Goal: Task Accomplishment & Management: Use online tool/utility

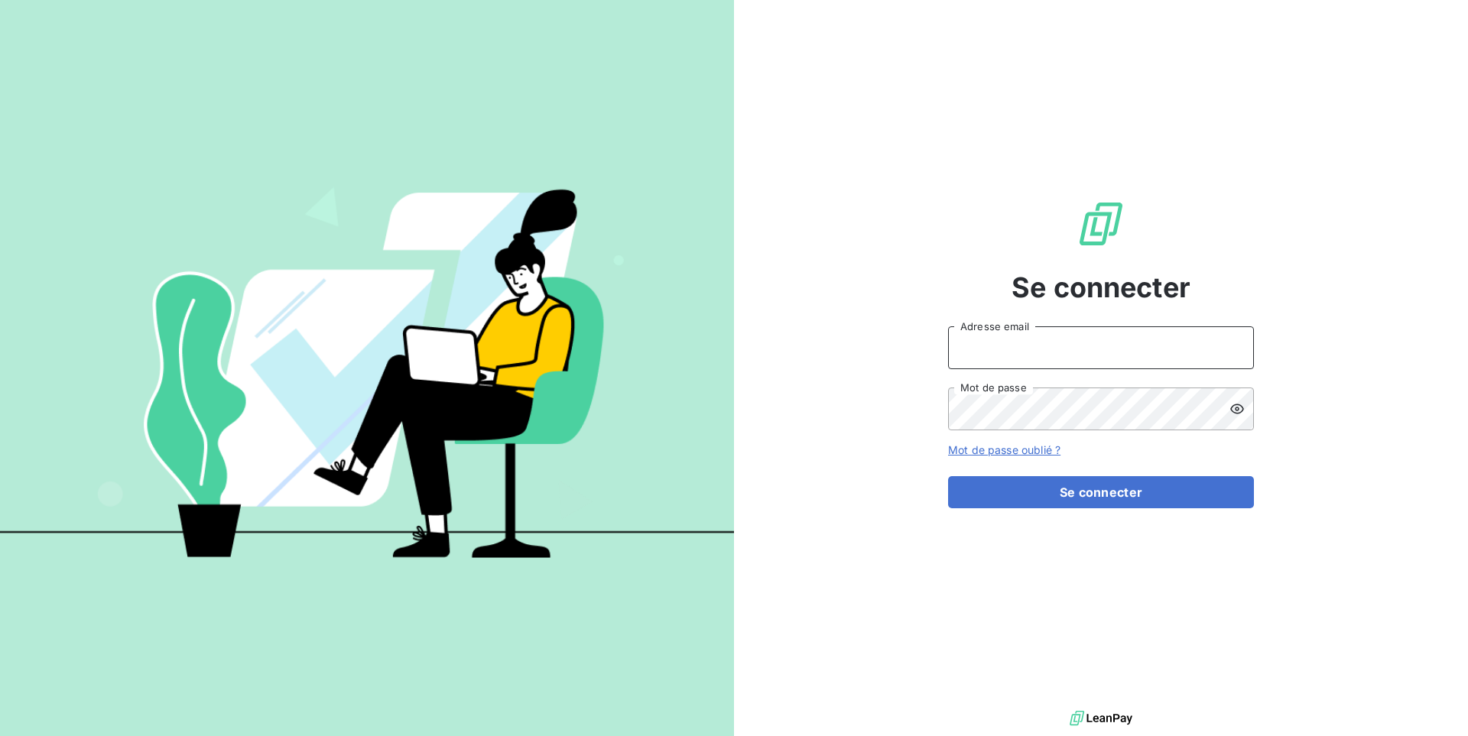
click at [1024, 343] on input "Adresse email" at bounding box center [1101, 347] width 306 height 43
paste input "cme"
type input "admin@cme"
click at [948, 476] on button "Se connecter" at bounding box center [1101, 492] width 306 height 32
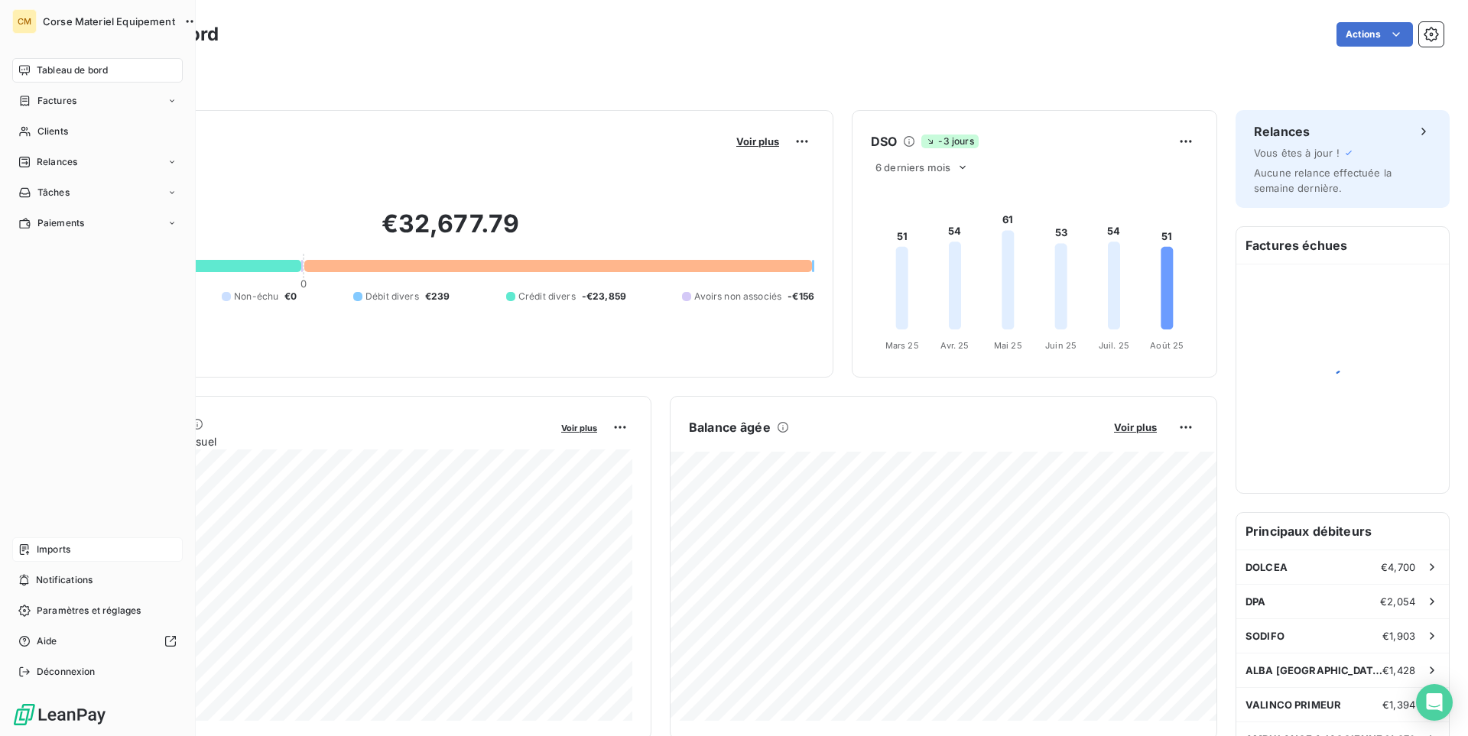
click at [51, 544] on span "Imports" at bounding box center [54, 550] width 34 height 14
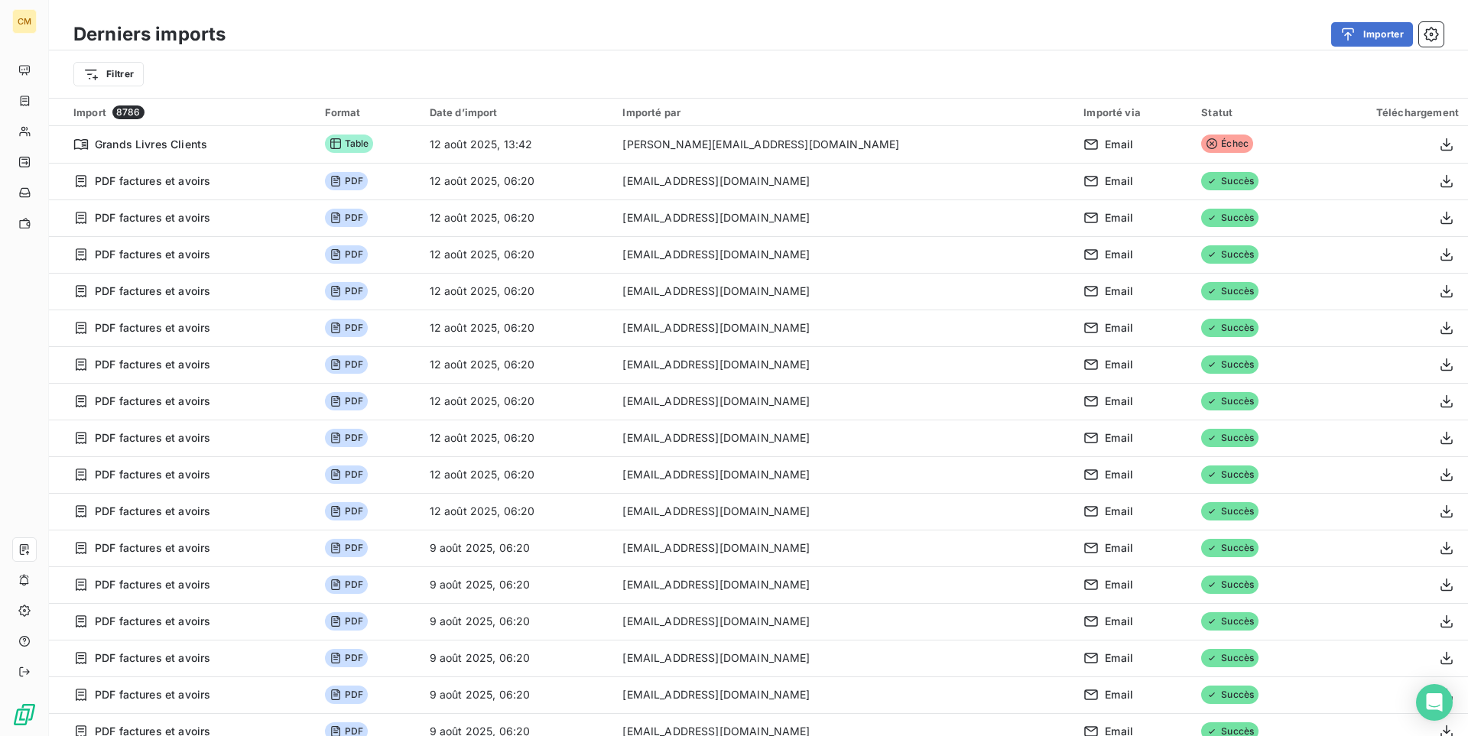
click at [134, 76] on html "CM Derniers imports Importer Filtrer Import 8786 Format Date d’import Importé p…" at bounding box center [734, 368] width 1468 height 736
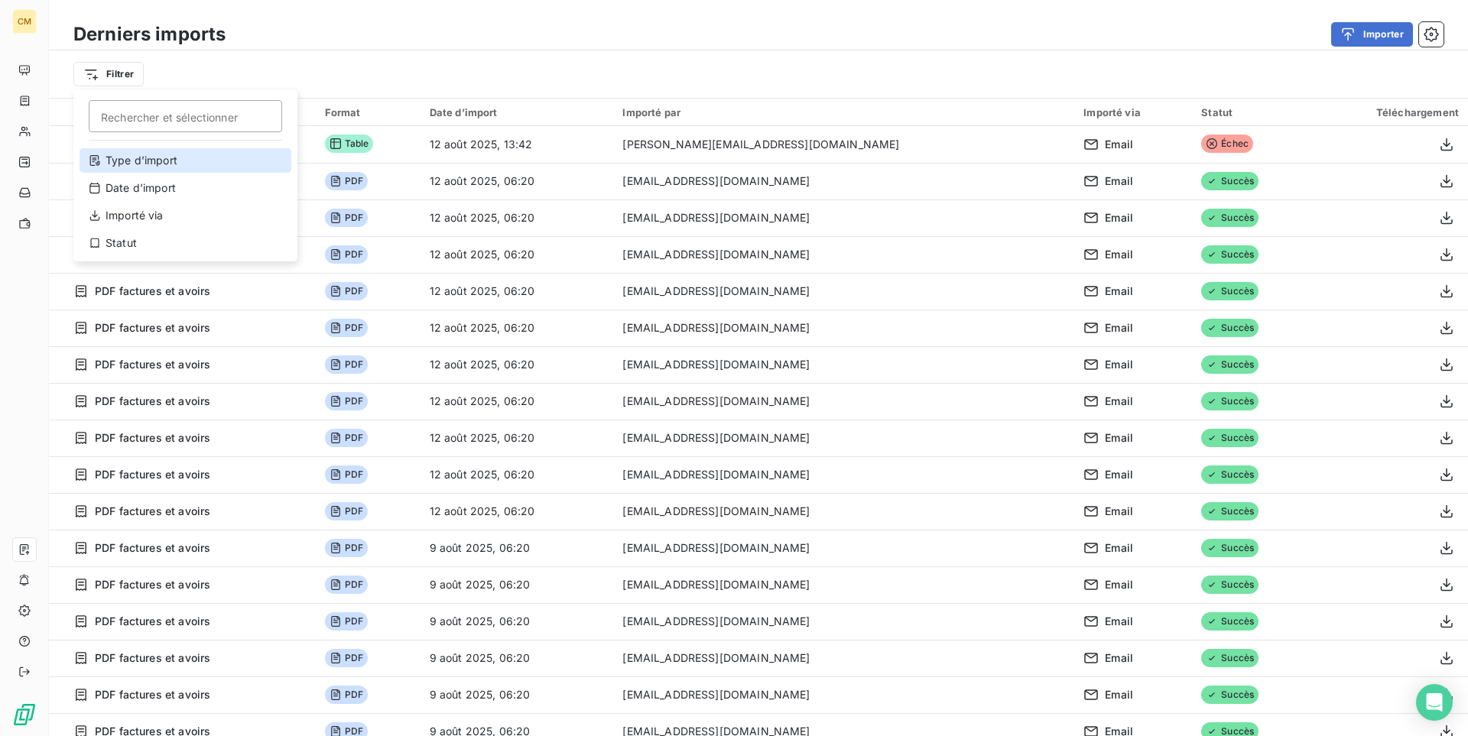
click at [157, 159] on div "Type d’import" at bounding box center [186, 160] width 212 height 24
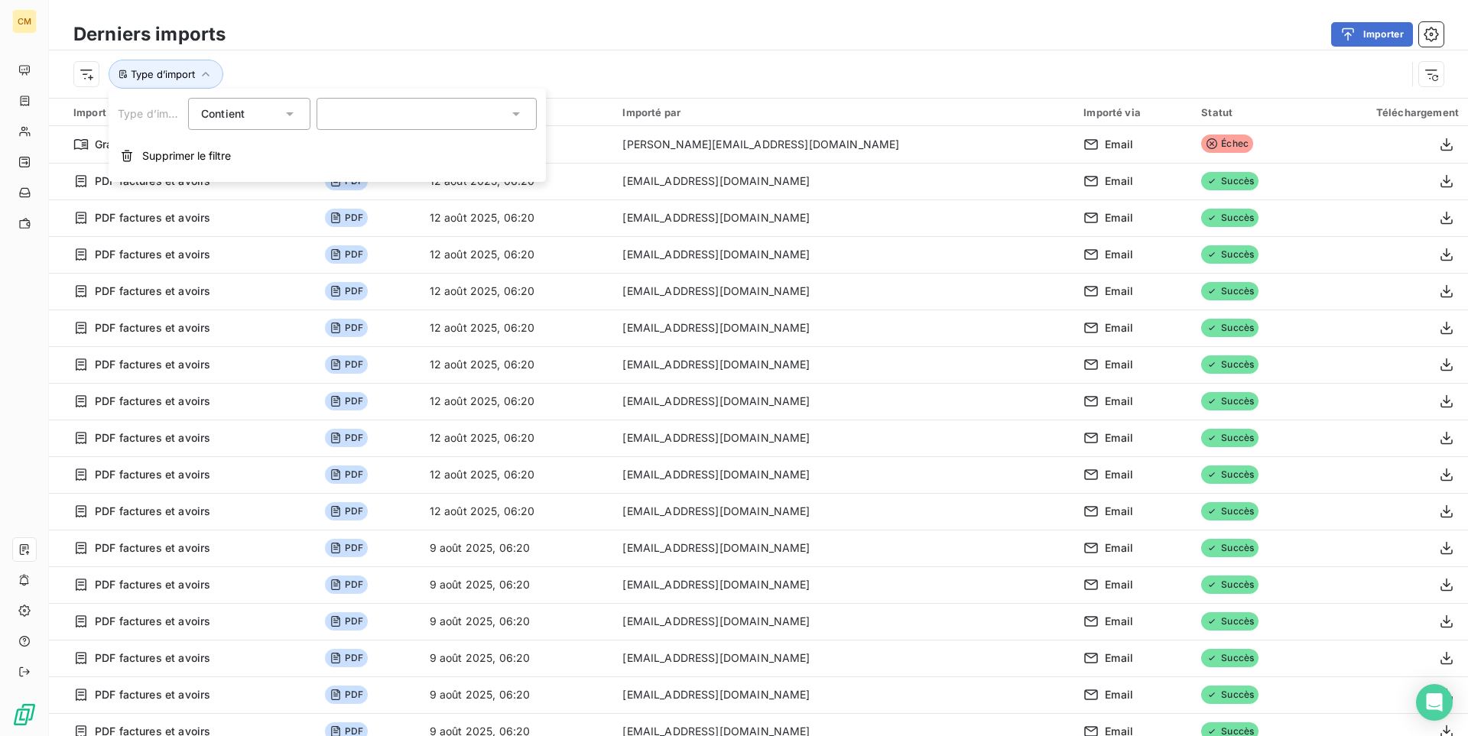
click at [422, 115] on div at bounding box center [426, 114] width 220 height 32
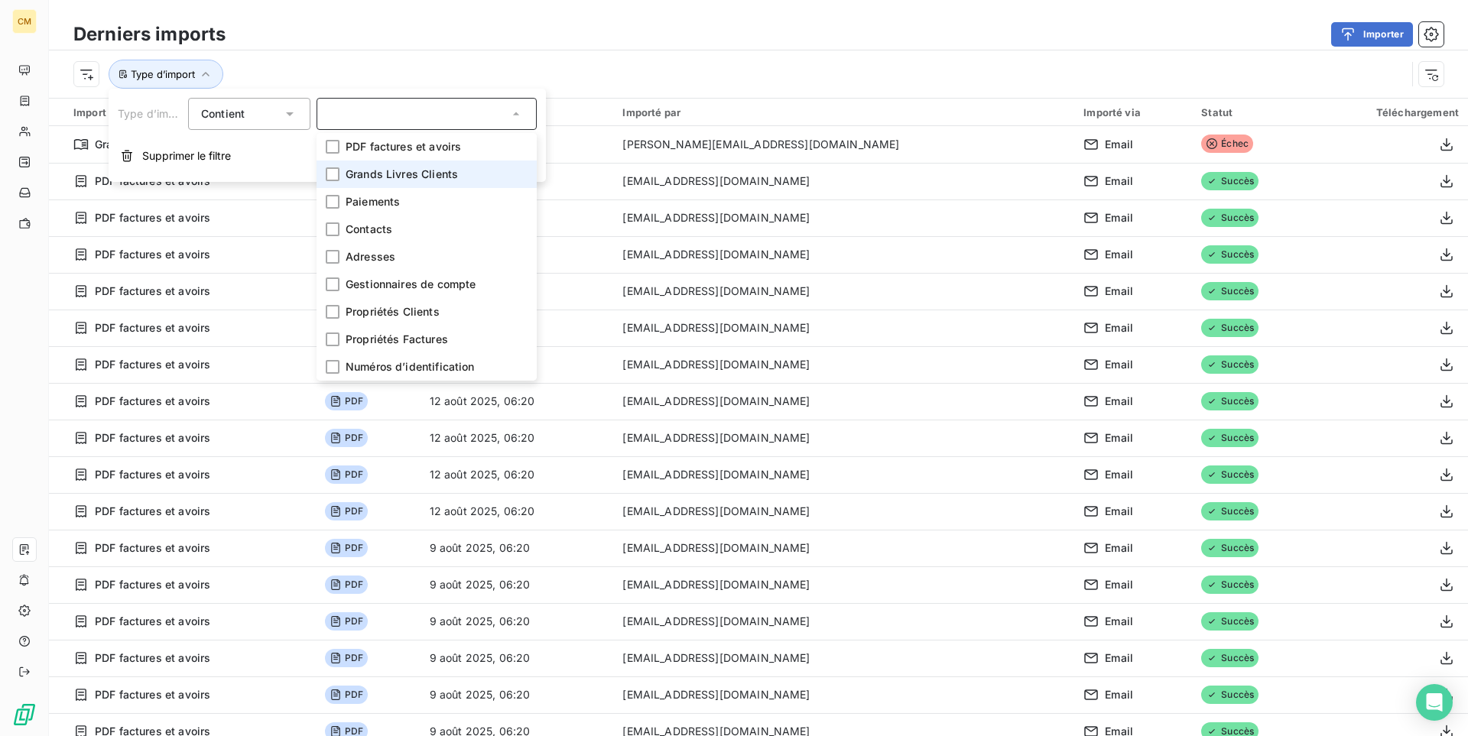
click at [385, 172] on span "Grands Livres Clients" at bounding box center [402, 174] width 112 height 15
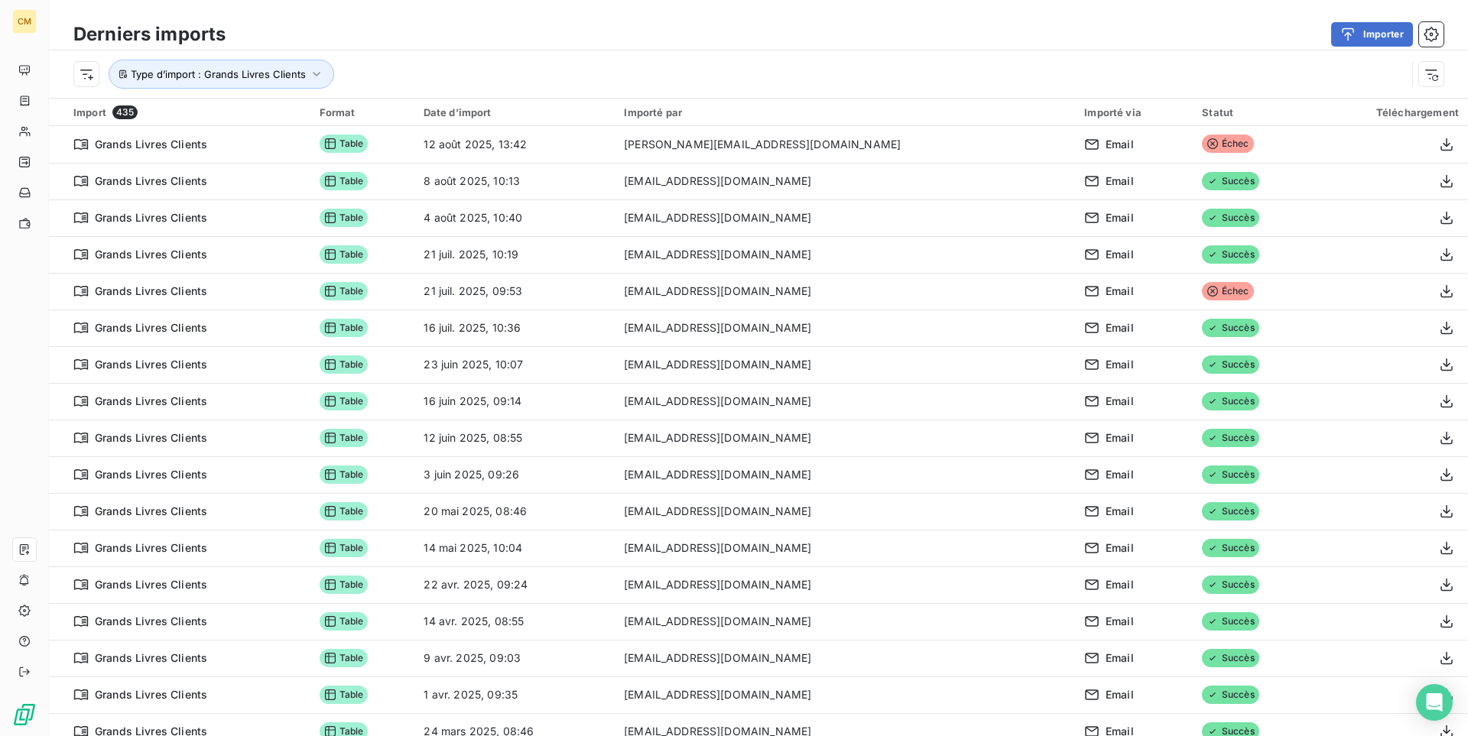
click at [613, 22] on div "Importer" at bounding box center [843, 34] width 1199 height 24
click at [472, 96] on div "Type d’import : Grands Livres Clients" at bounding box center [758, 73] width 1419 height 47
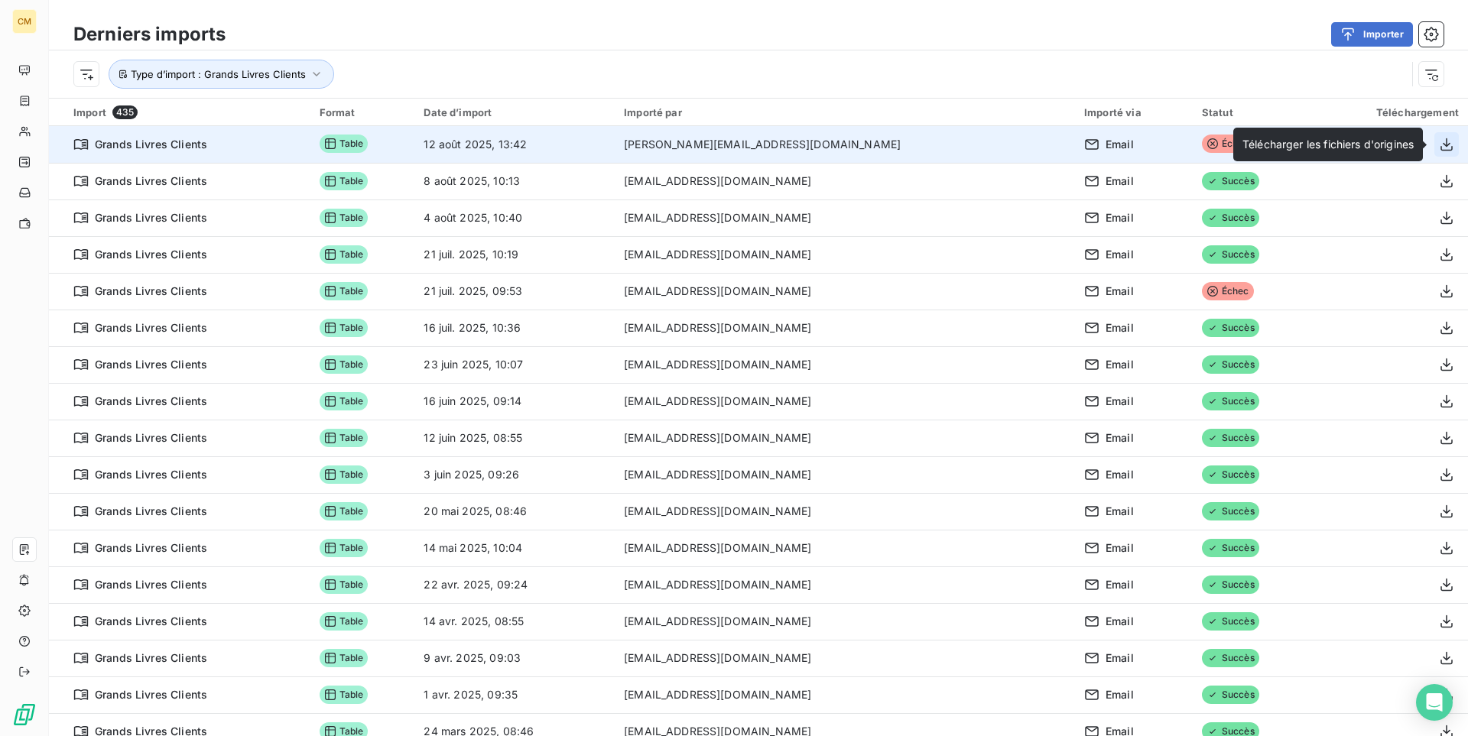
click at [1442, 141] on icon "button" at bounding box center [1446, 144] width 15 height 15
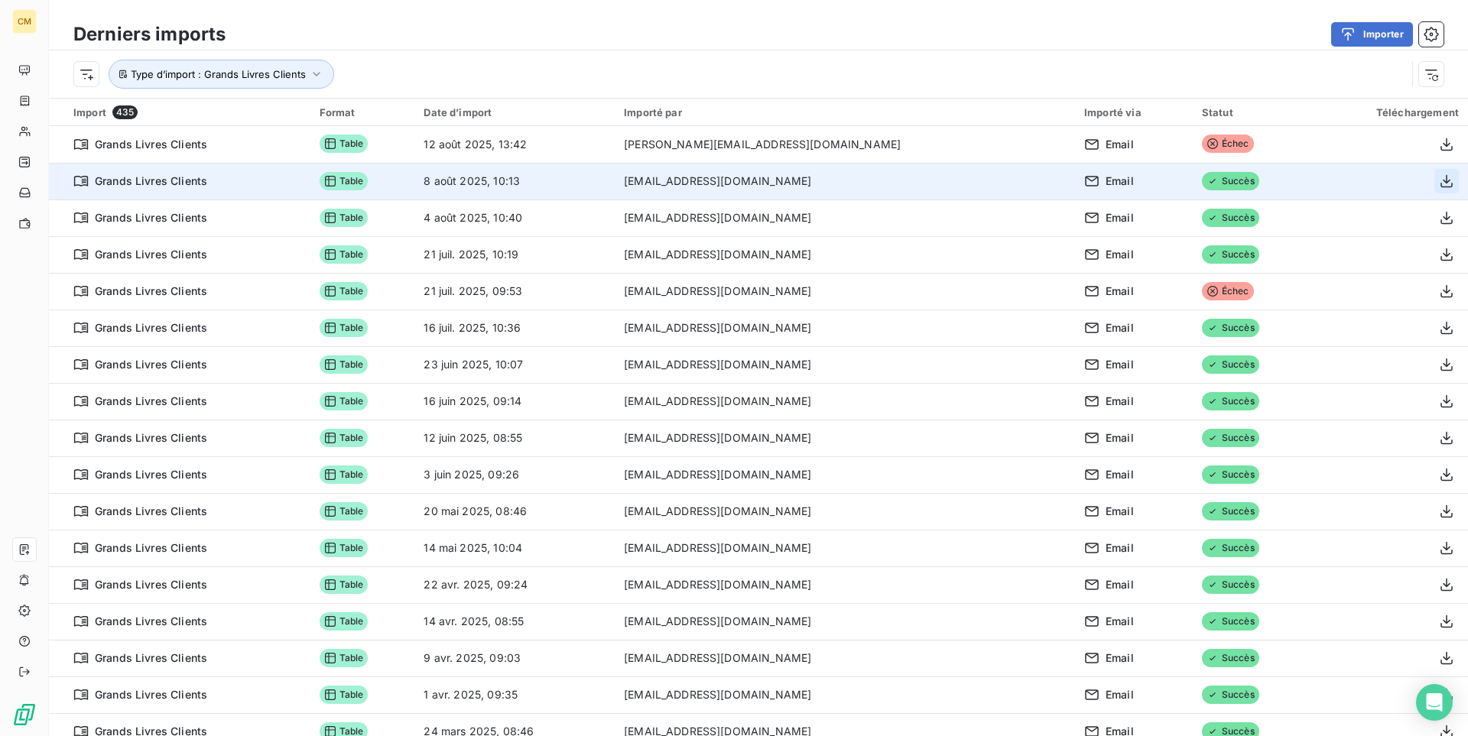
click at [1440, 184] on icon "button" at bounding box center [1446, 181] width 15 height 15
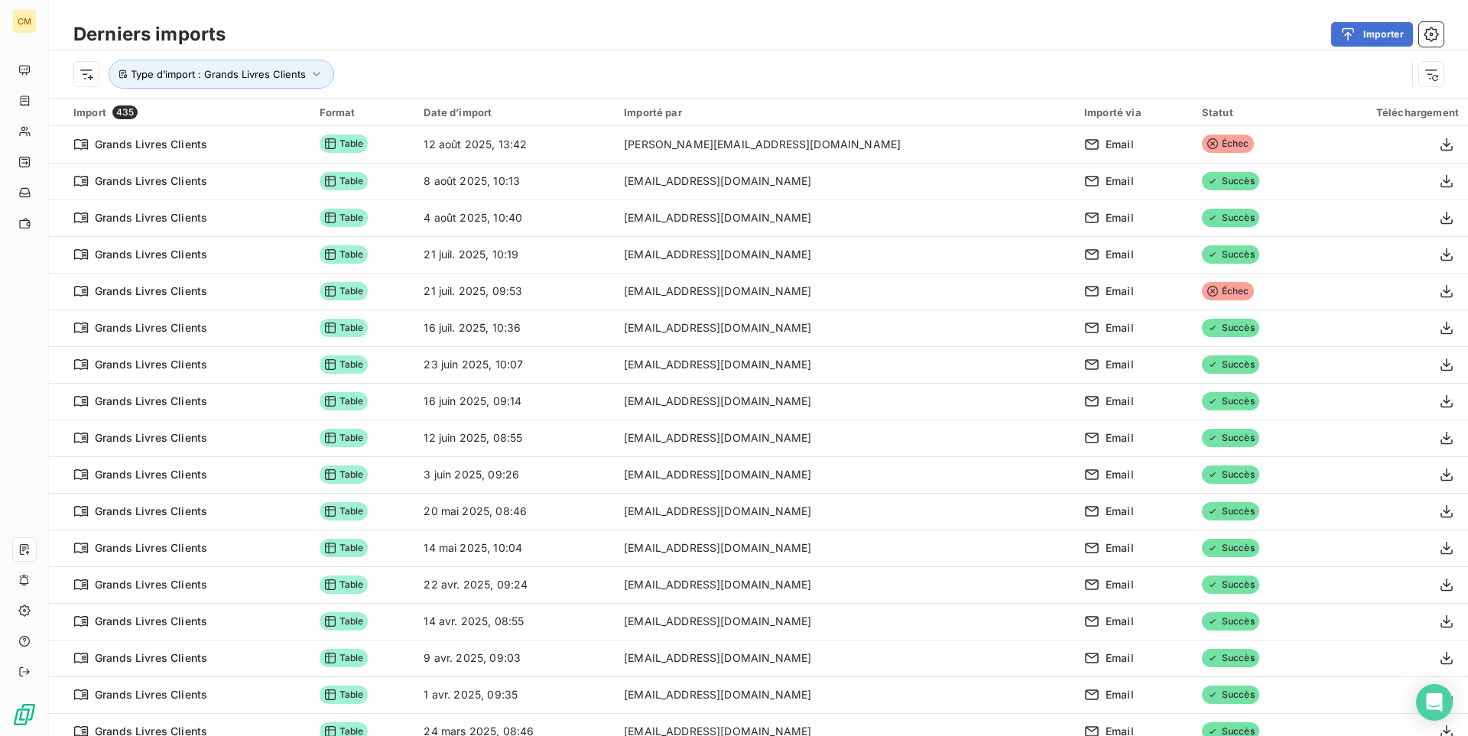
click at [473, 38] on div "Importer" at bounding box center [843, 34] width 1199 height 24
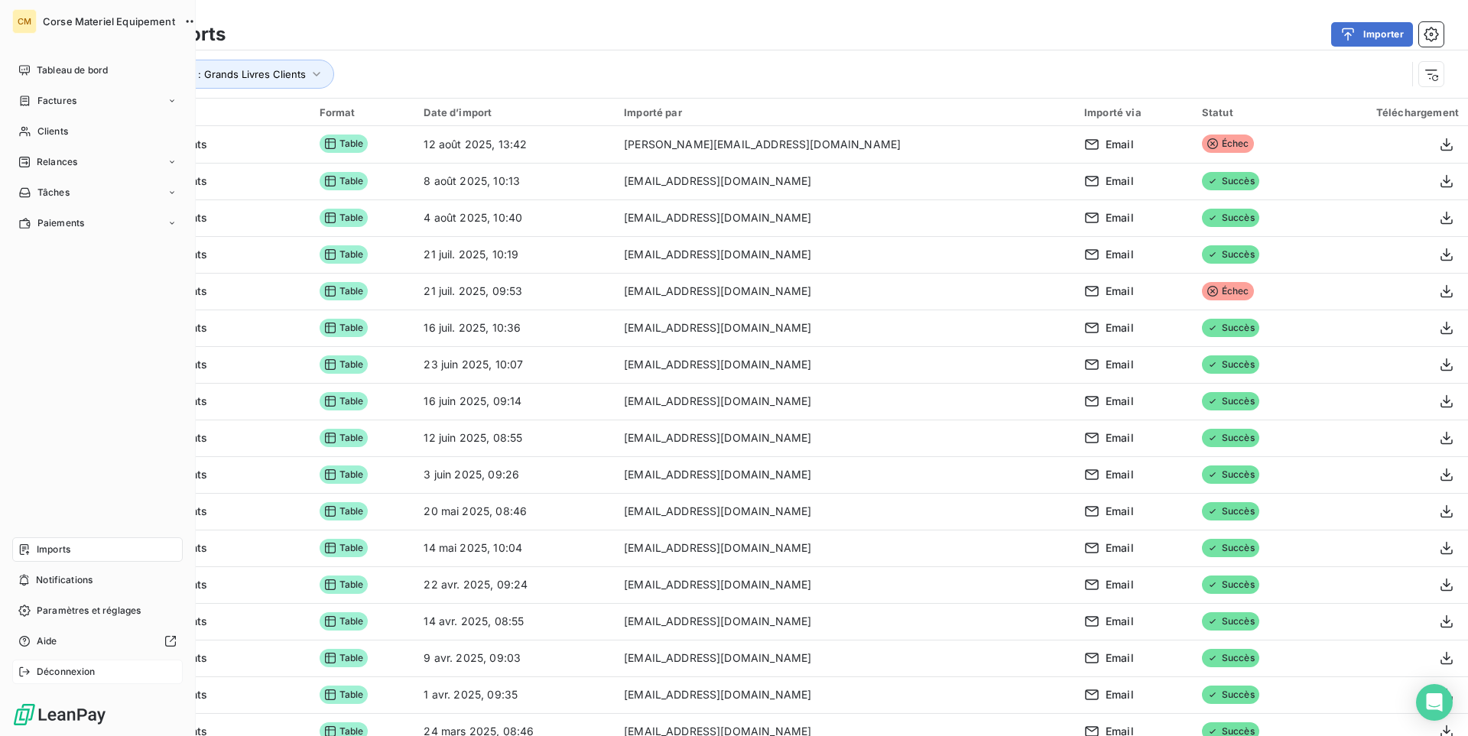
click at [59, 674] on span "Déconnexion" at bounding box center [66, 672] width 59 height 14
